Goal: Use online tool/utility: Use online tool/utility

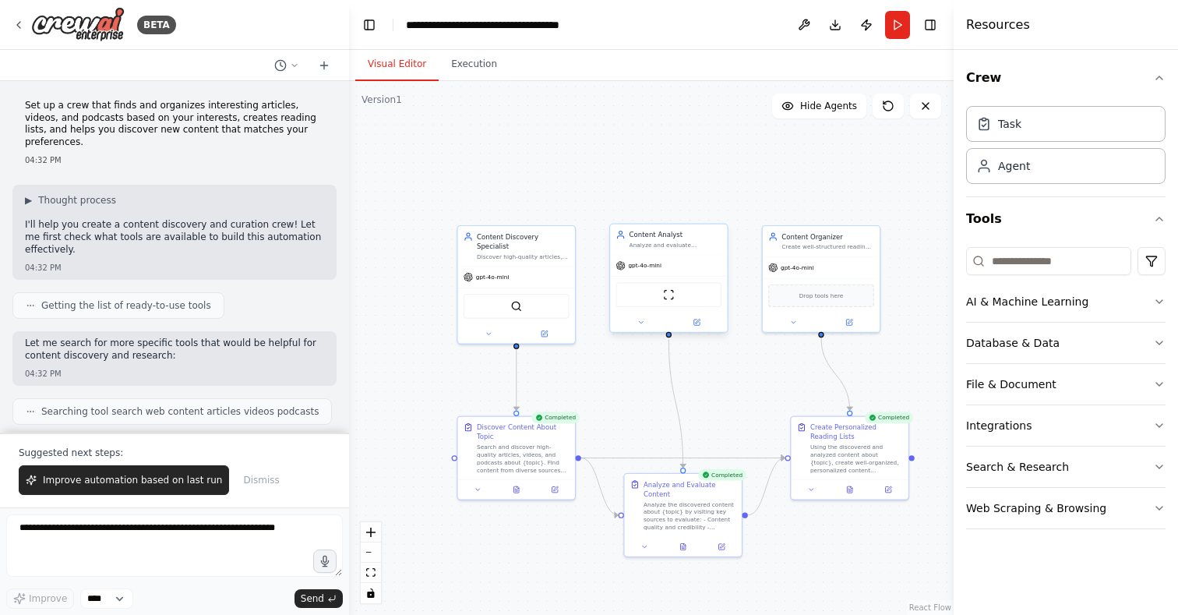
scroll to position [1735, 0]
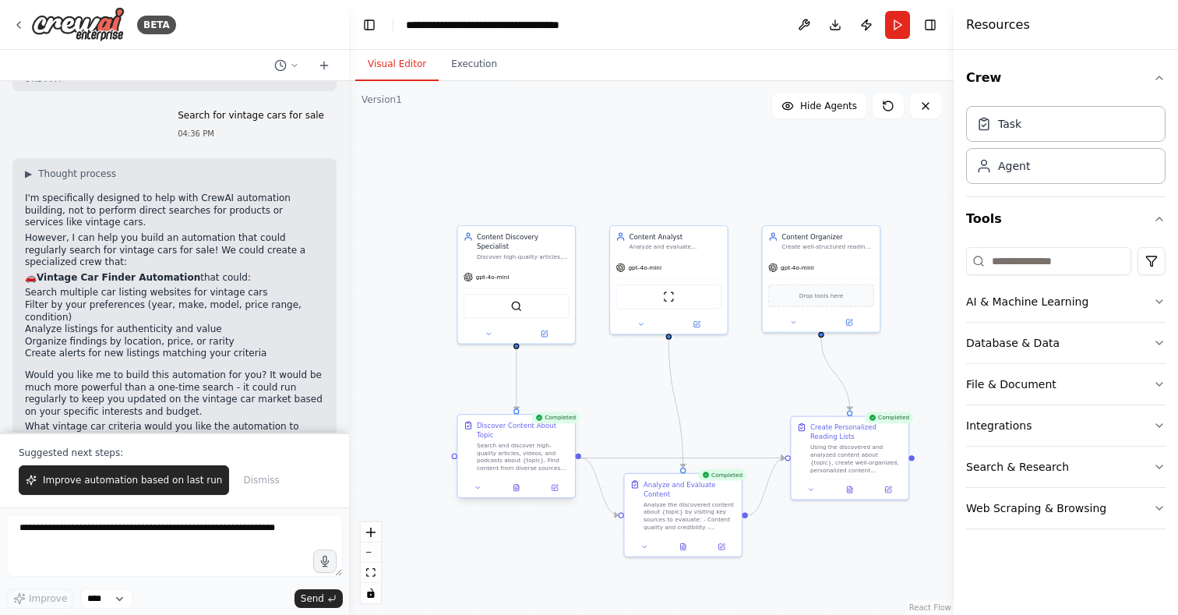
click at [520, 460] on div "Search and discover high-quality articles, videos, and podcasts about {topic}. …" at bounding box center [523, 456] width 93 height 30
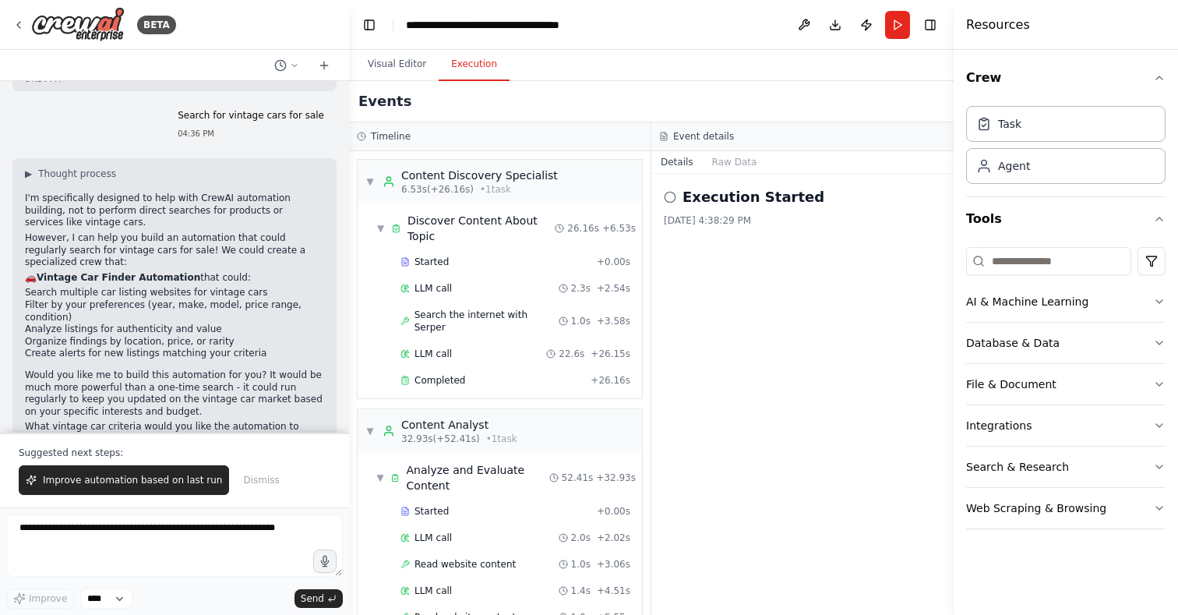
click at [473, 73] on button "Execution" at bounding box center [474, 64] width 71 height 33
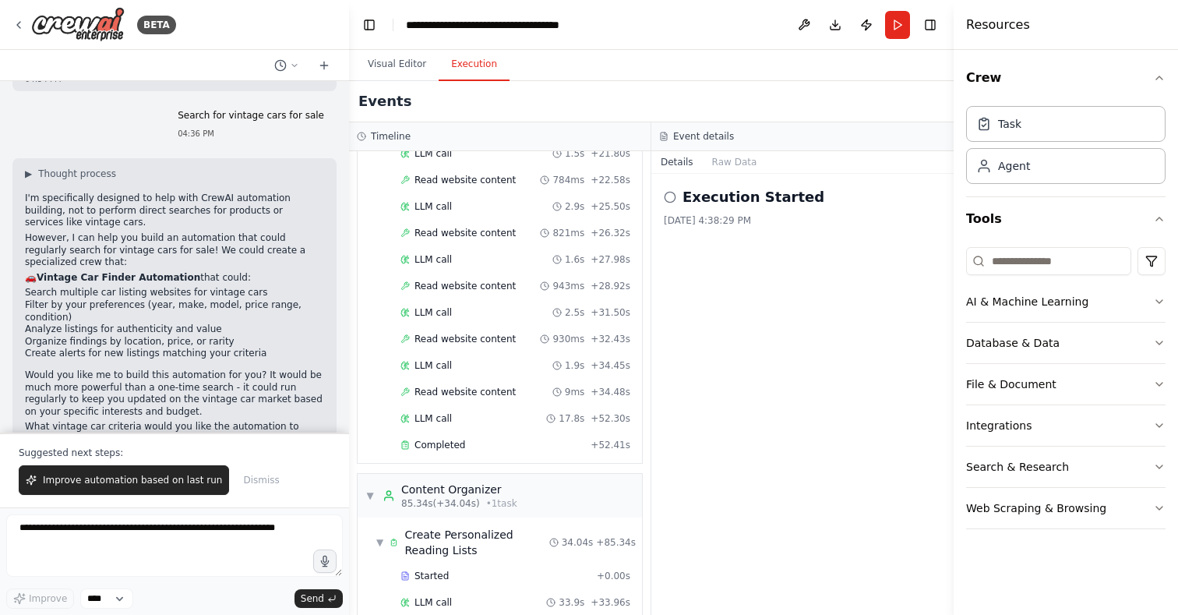
scroll to position [739, 0]
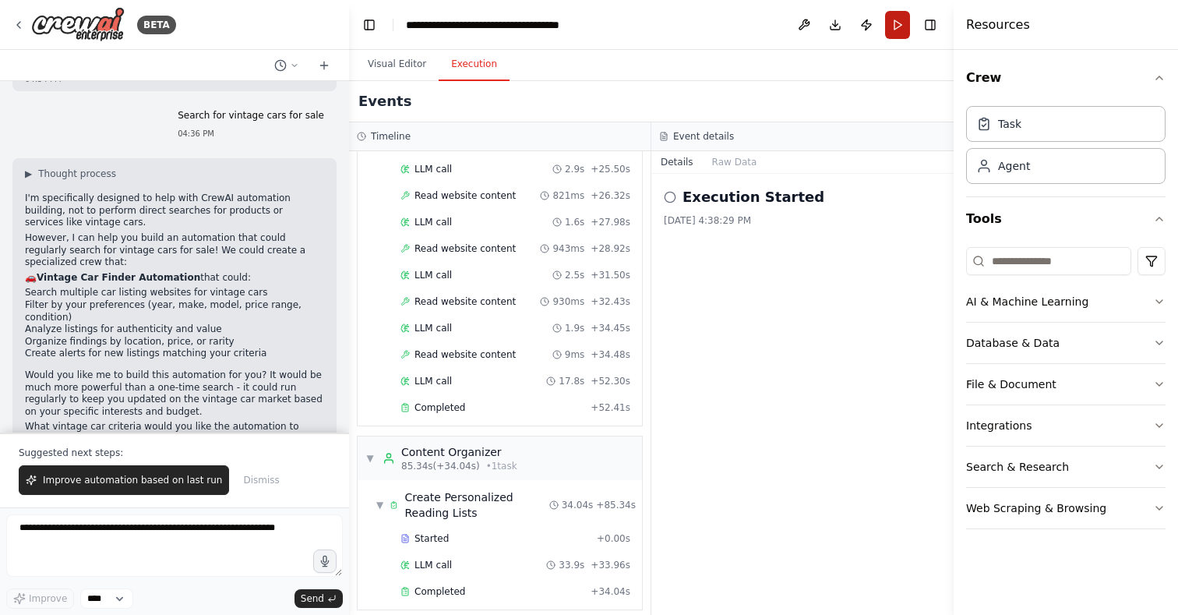
click at [901, 30] on button "Run" at bounding box center [897, 25] width 25 height 28
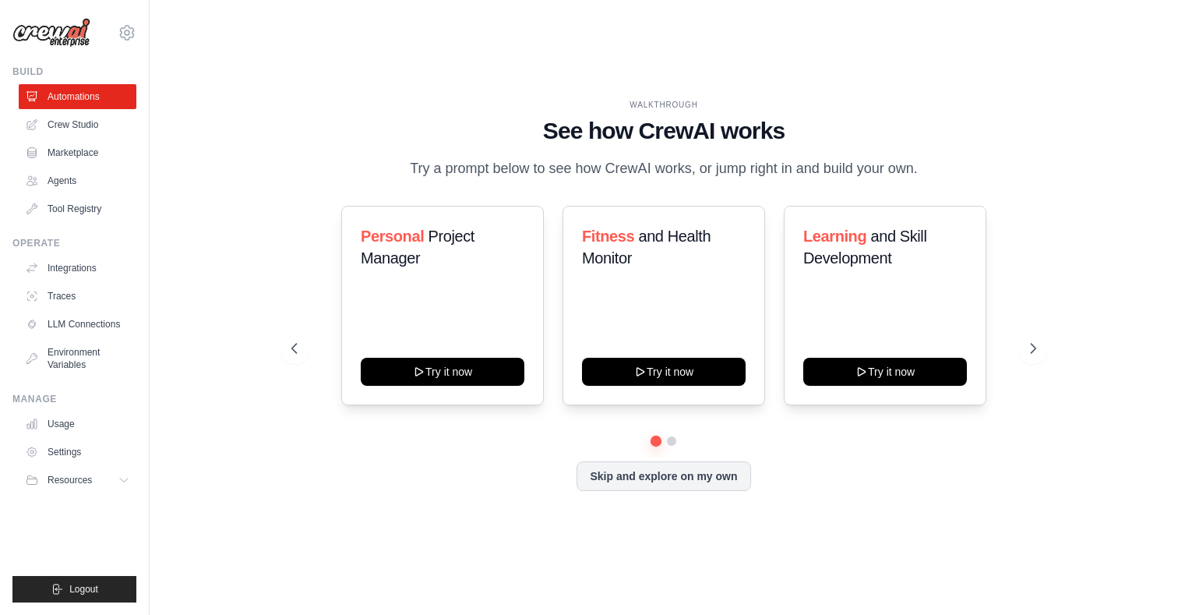
click at [669, 446] on div "Personal Project Manager Try it now Fitness and Health Monitor Try it now Learn…" at bounding box center [664, 348] width 746 height 285
click at [670, 443] on button at bounding box center [671, 441] width 12 height 12
